Goal: Task Accomplishment & Management: Complete application form

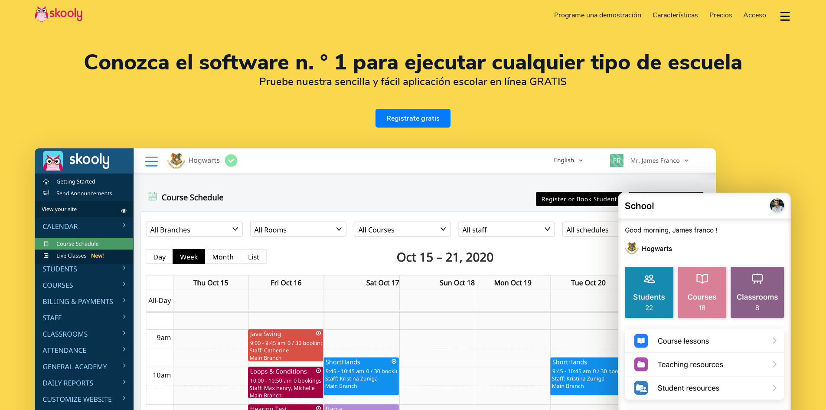
select select "es"
select select "52"
select select "[GEOGRAPHIC_DATA]"
select select "[GEOGRAPHIC_DATA]/[GEOGRAPHIC_DATA]"
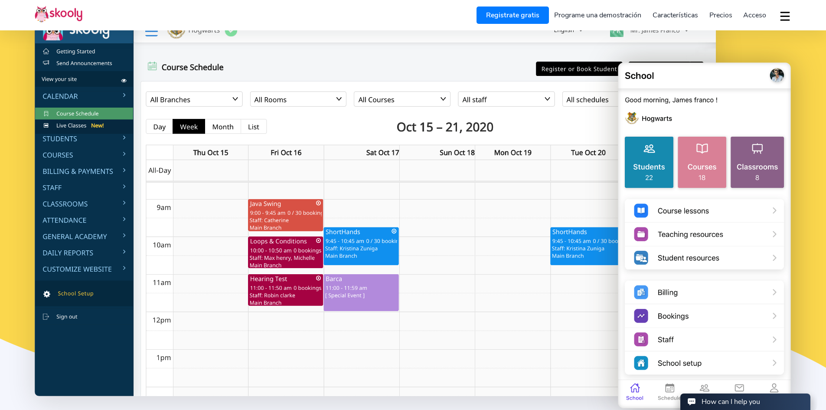
scroll to position [87, 0]
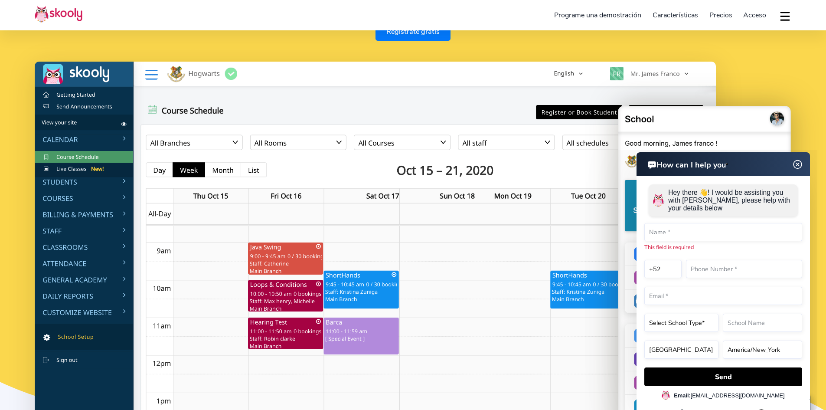
click at [796, 166] on img at bounding box center [798, 164] width 16 height 11
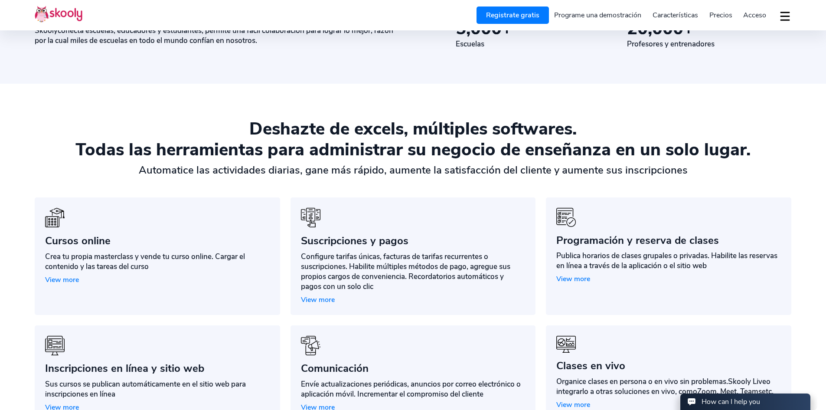
scroll to position [477, 0]
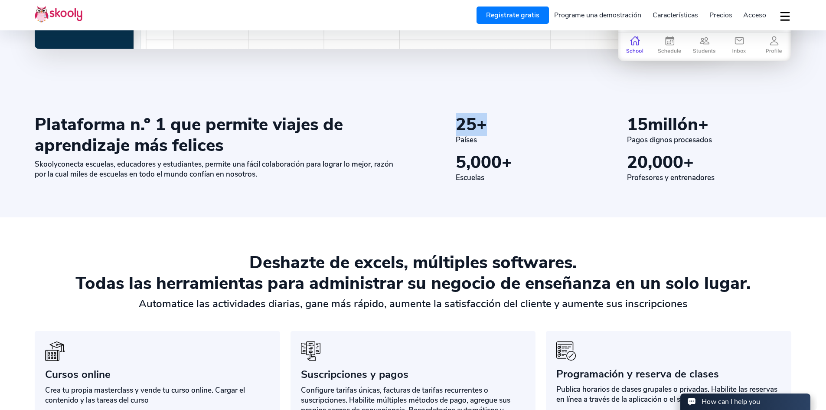
drag, startPoint x: 476, startPoint y: 129, endPoint x: 453, endPoint y: 131, distance: 22.7
click at [453, 131] on div "25 + Países 15 millón+ Pagos dignos procesados 5,000 + Escuelas 20,000 + Profes…" at bounding box center [595, 148] width 391 height 69
click at [441, 146] on div "25 + Países 15 millón+ Pagos dignos procesados 5,000 + Escuelas 20,000 + Profes…" at bounding box center [595, 148] width 391 height 69
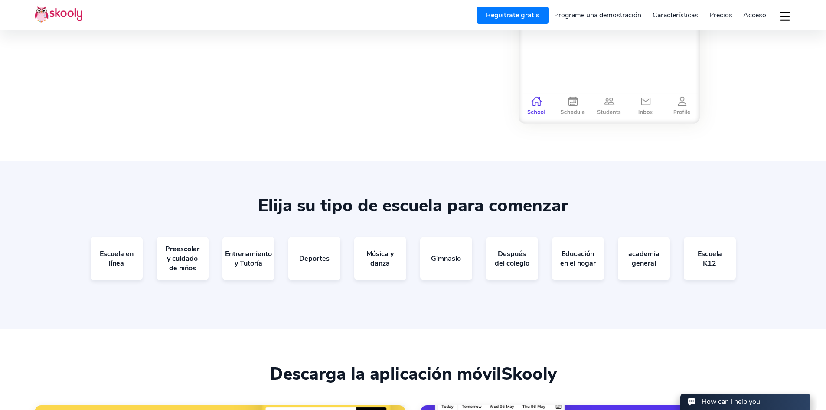
scroll to position [1692, 0]
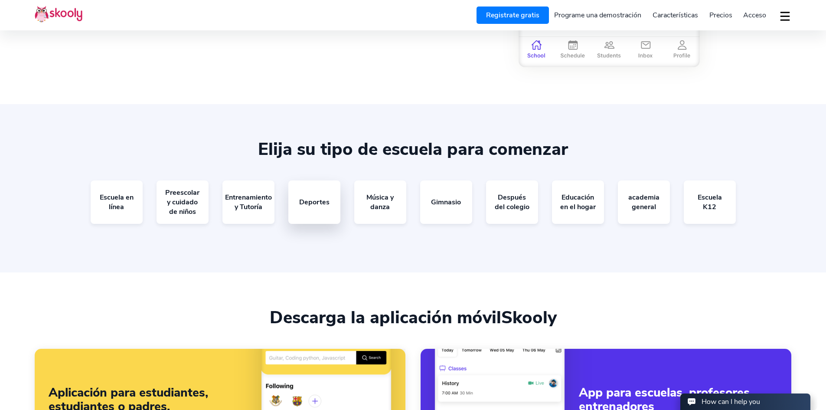
click at [321, 208] on link "Deportes" at bounding box center [315, 201] width 52 height 43
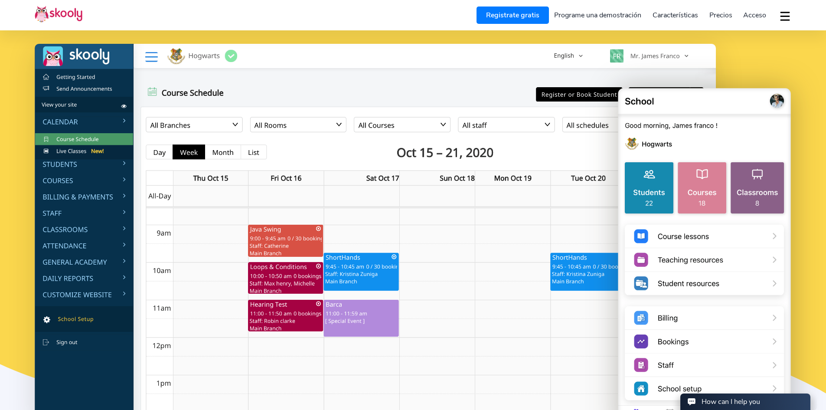
scroll to position [0, 0]
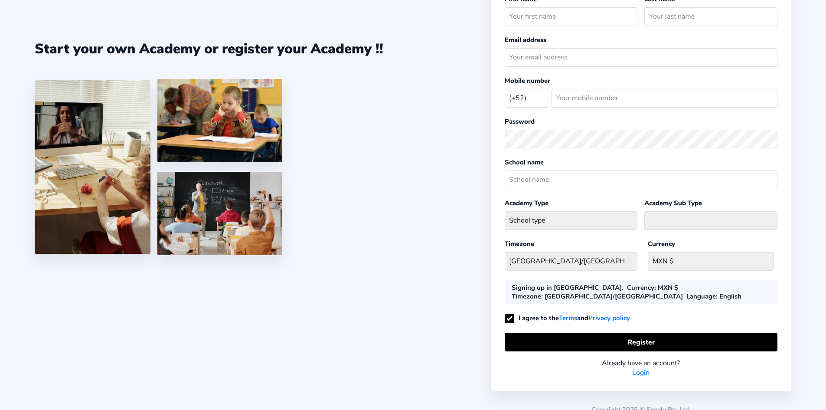
select select "MX"
select select "[GEOGRAPHIC_DATA]/[GEOGRAPHIC_DATA]"
select select "MXN $"
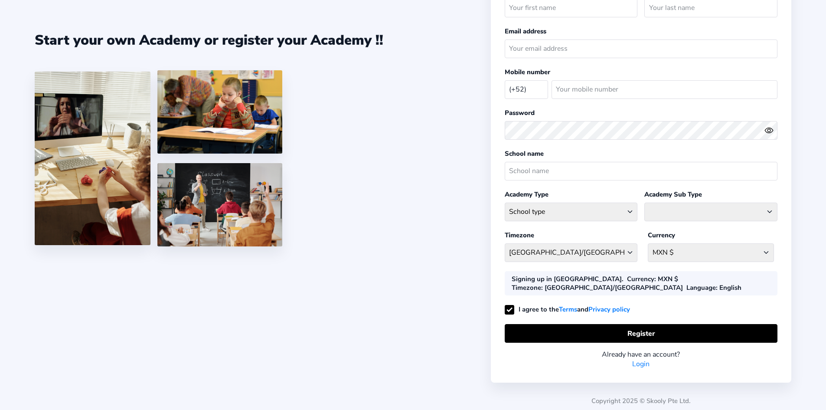
scroll to position [67, 0]
